Goal: Information Seeking & Learning: Check status

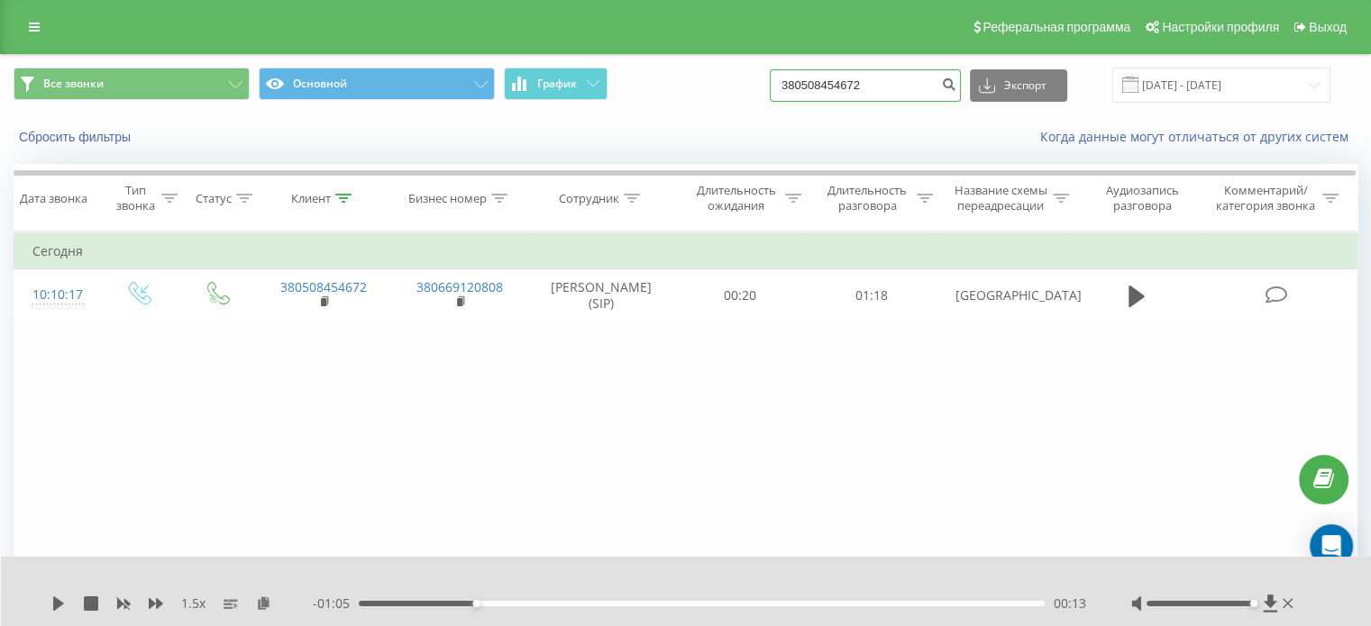
click at [912, 80] on input "380508454672" at bounding box center [865, 85] width 191 height 32
paste input "675420738"
type input "380675420738"
click at [956, 77] on icon "submit" at bounding box center [948, 82] width 15 height 11
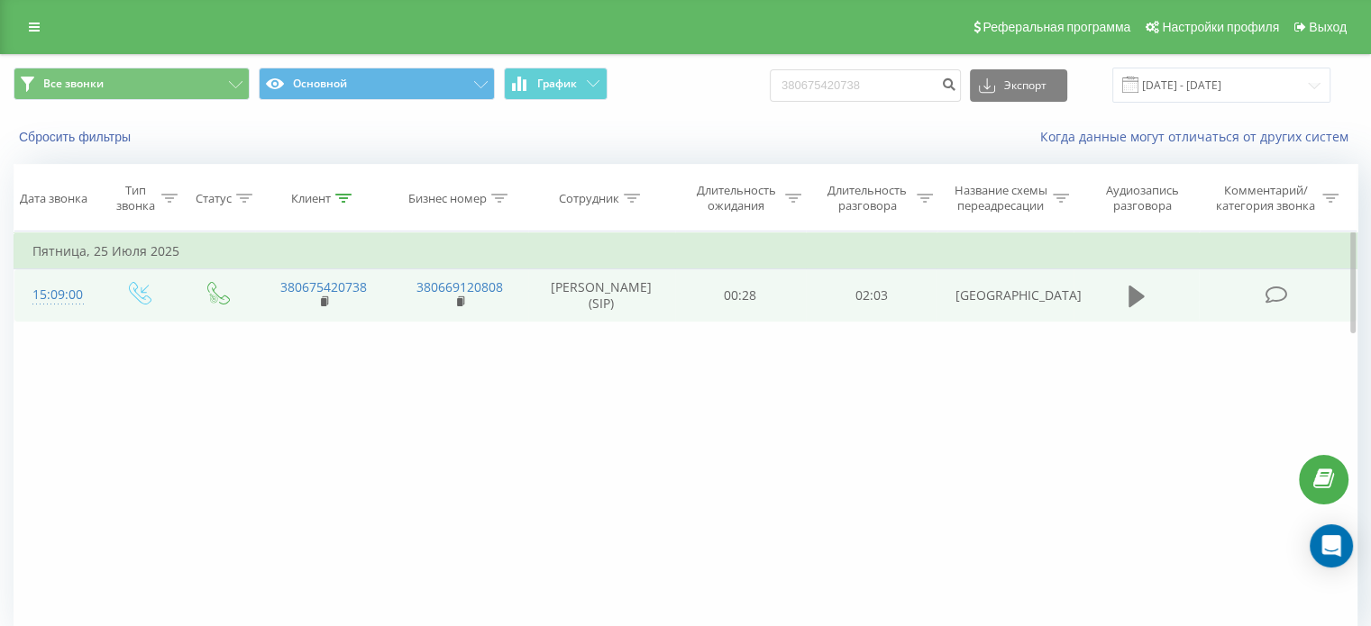
click at [1134, 307] on icon at bounding box center [1136, 297] width 16 height 22
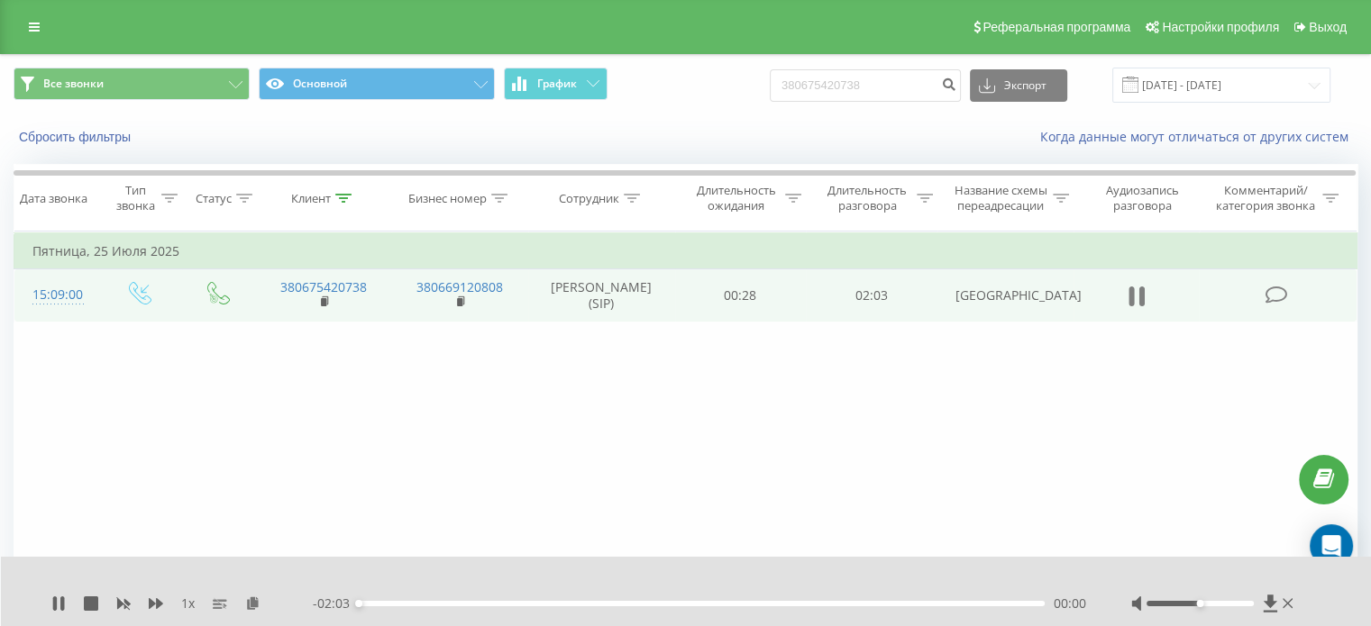
click at [1133, 304] on icon at bounding box center [1130, 297] width 5 height 20
click at [1141, 296] on icon at bounding box center [1136, 296] width 16 height 25
drag, startPoint x: 1198, startPoint y: 606, endPoint x: 1245, endPoint y: 609, distance: 47.8
click at [1260, 605] on div at bounding box center [1214, 604] width 166 height 18
click at [147, 602] on div "1 x" at bounding box center [181, 604] width 261 height 18
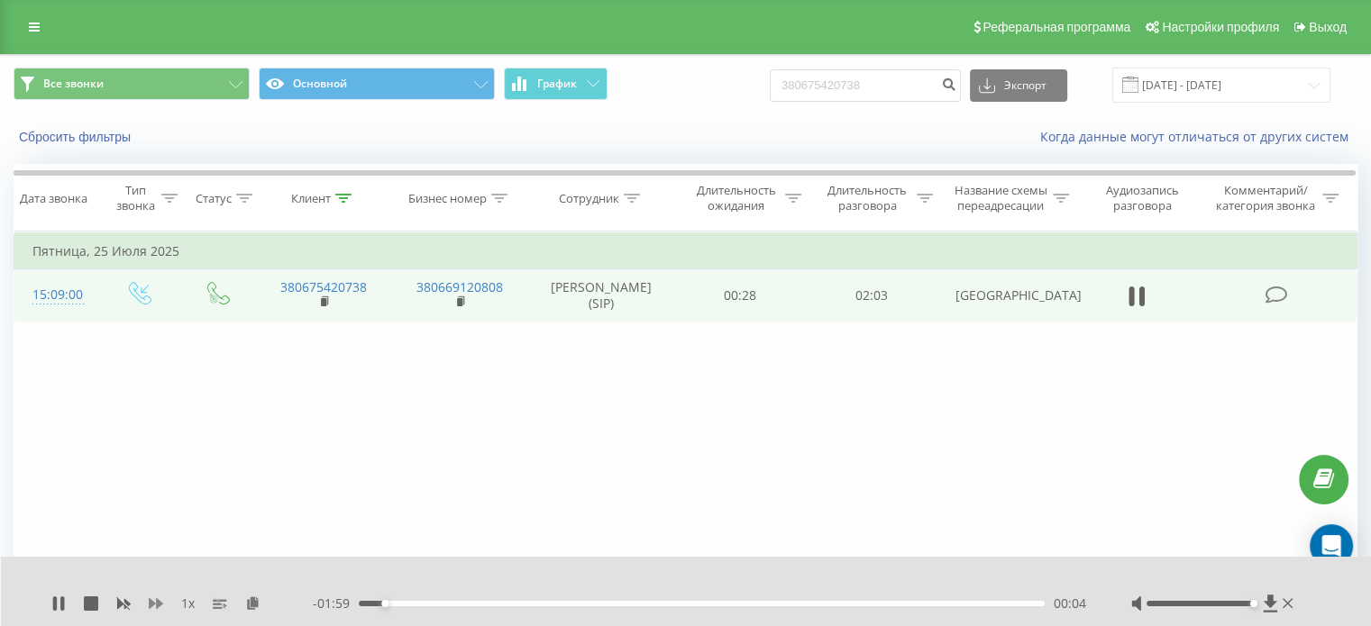
click at [150, 605] on icon at bounding box center [156, 603] width 14 height 11
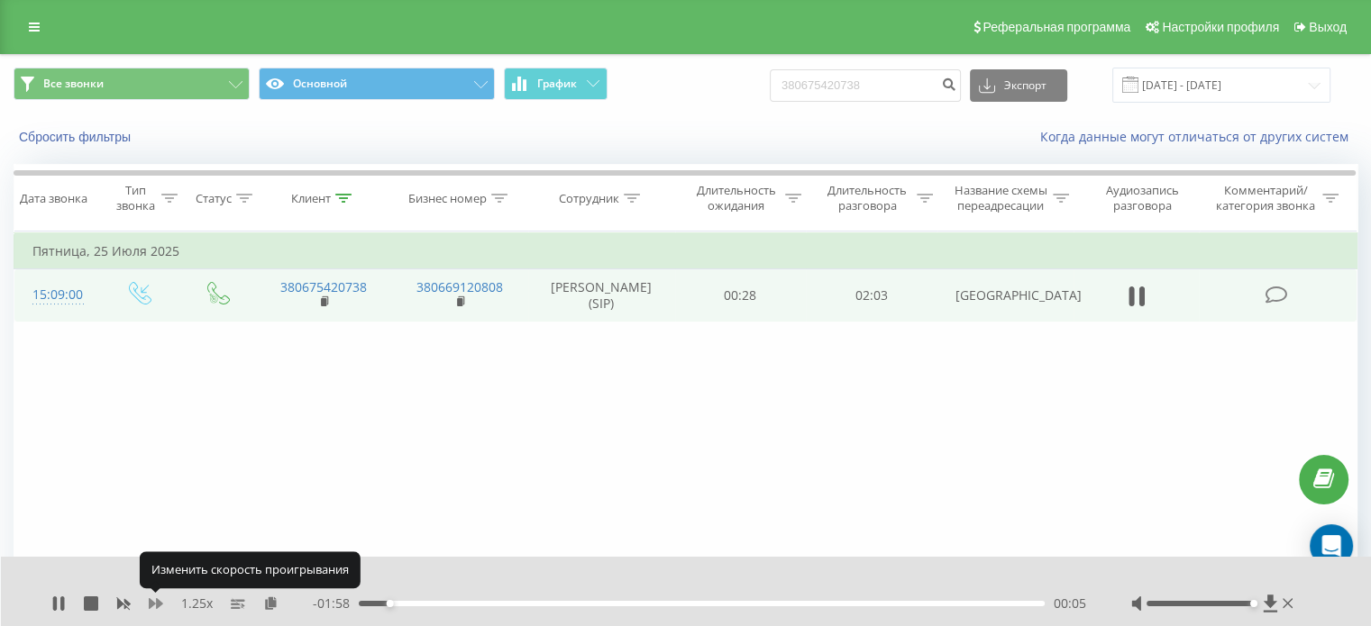
click at [157, 605] on icon at bounding box center [156, 603] width 14 height 11
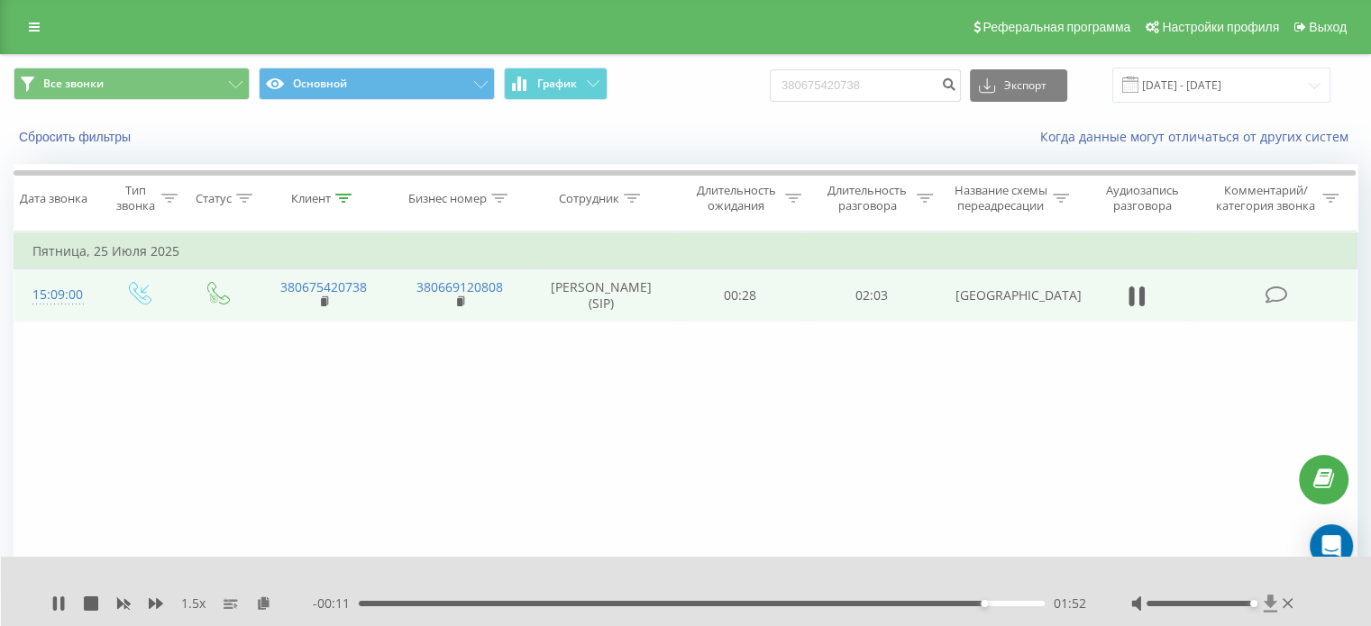
click at [1265, 605] on icon at bounding box center [1270, 603] width 14 height 17
click at [93, 601] on icon at bounding box center [91, 604] width 14 height 14
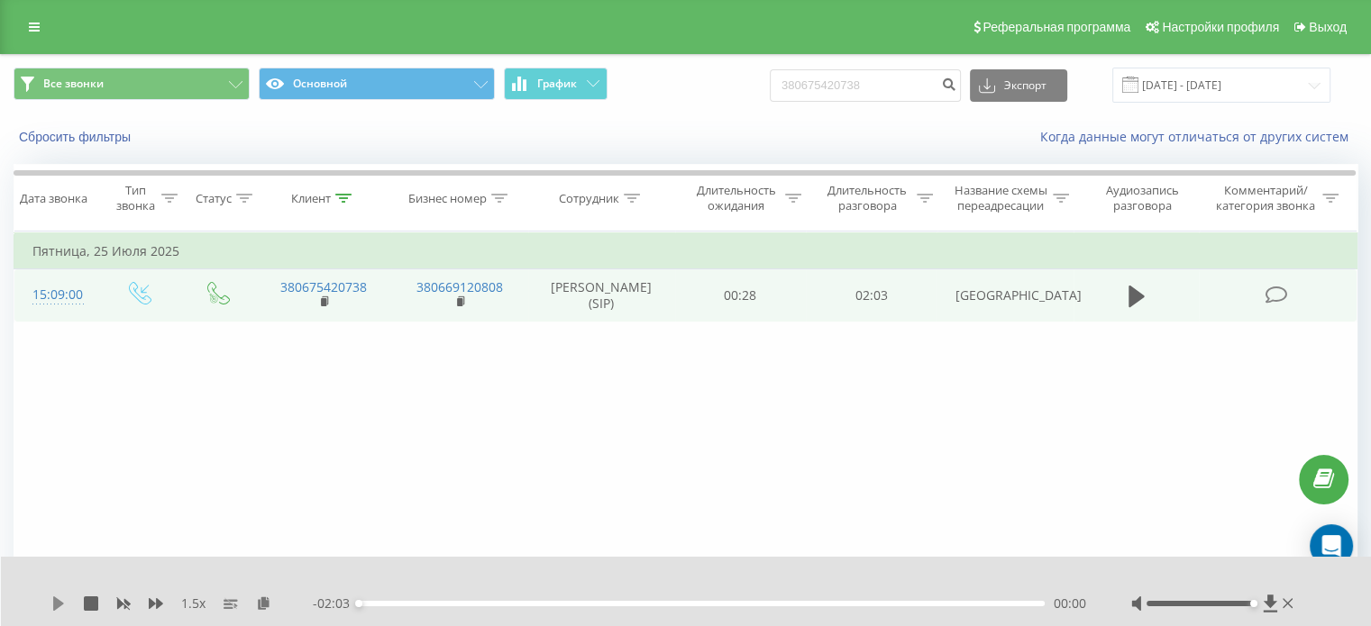
click at [54, 600] on icon at bounding box center [58, 604] width 11 height 14
